Goal: Task Accomplishment & Management: Manage account settings

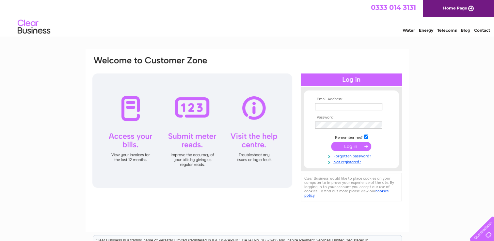
type input "finance@timclad.co.uk"
click at [347, 148] on input "submit" at bounding box center [351, 146] width 40 height 9
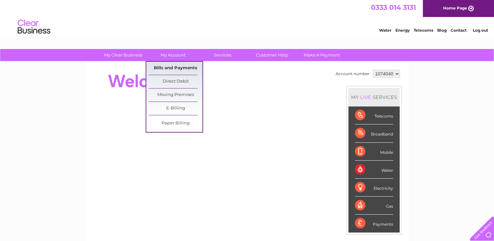
click at [170, 70] on link "Bills and Payments" at bounding box center [175, 68] width 54 height 13
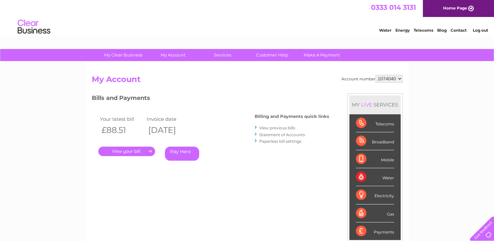
click at [129, 153] on link "." at bounding box center [126, 151] width 57 height 9
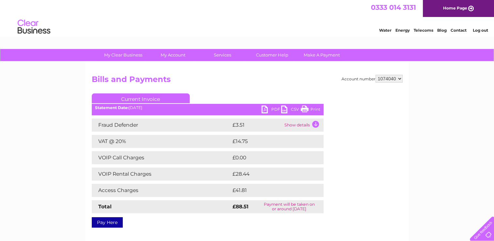
click at [262, 109] on link "PDF" at bounding box center [271, 109] width 20 height 9
